Goal: Task Accomplishment & Management: Manage account settings

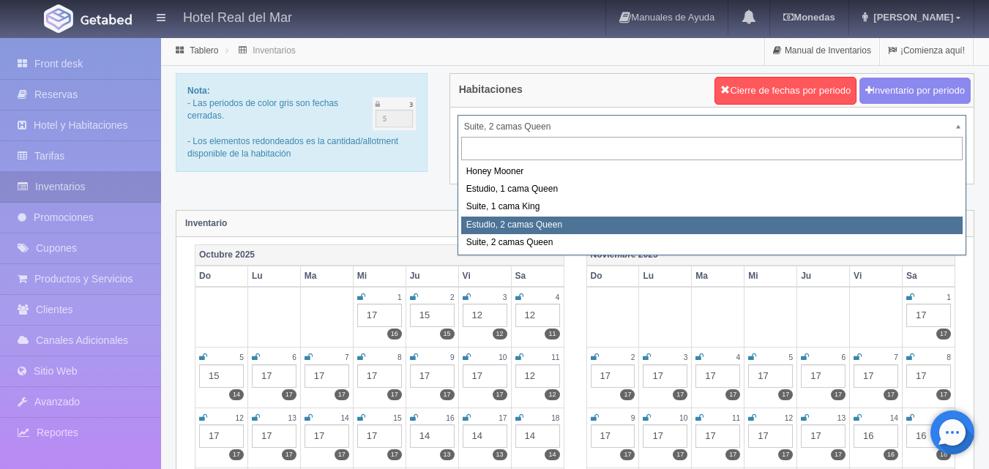
select select "2270"
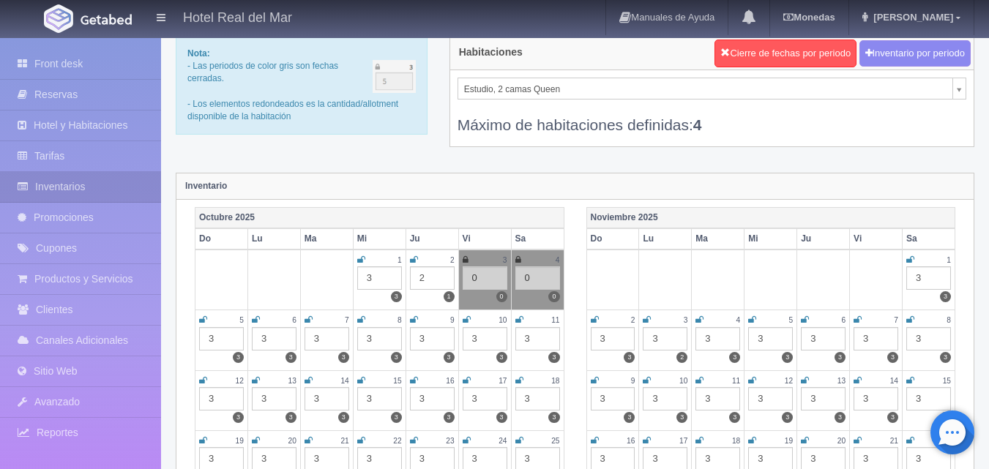
scroll to position [73, 0]
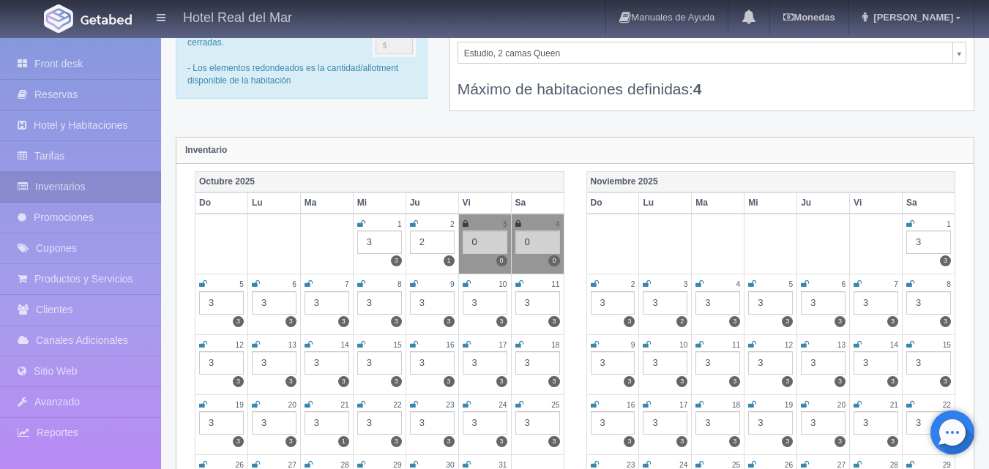
click at [467, 221] on icon at bounding box center [466, 224] width 6 height 9
click at [518, 222] on icon at bounding box center [518, 224] width 6 height 9
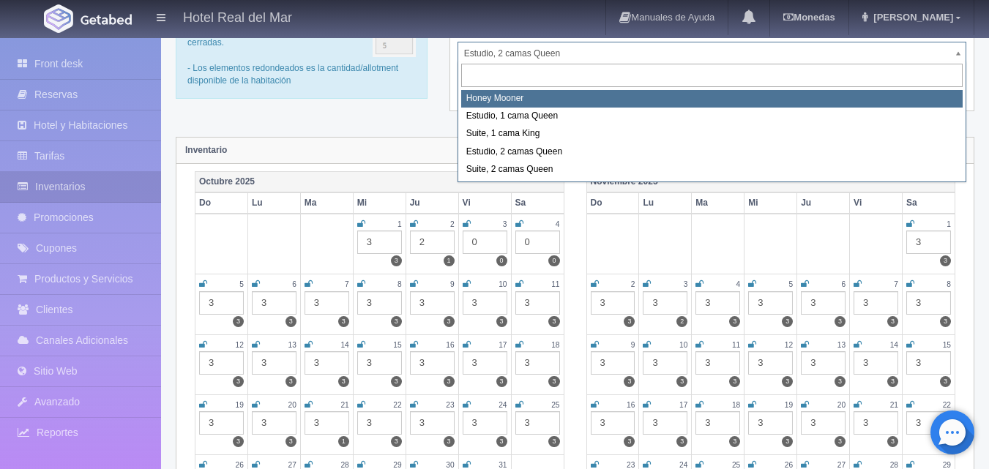
select select "2267"
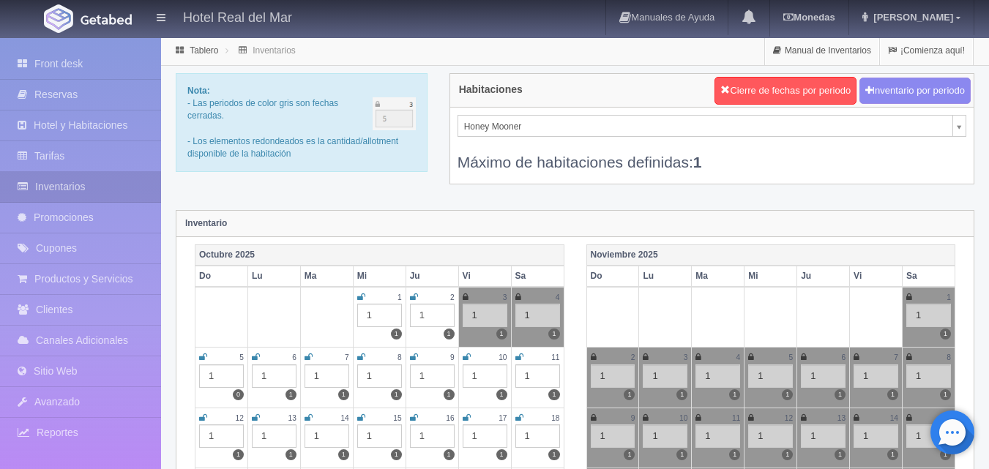
click at [466, 296] on icon at bounding box center [466, 297] width 6 height 9
click at [519, 294] on icon at bounding box center [518, 297] width 6 height 9
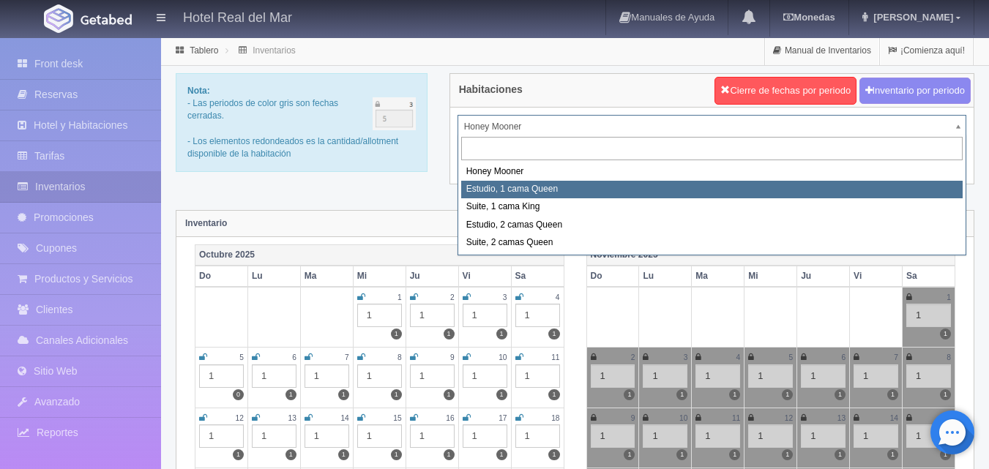
select select "2268"
